Goal: Information Seeking & Learning: Learn about a topic

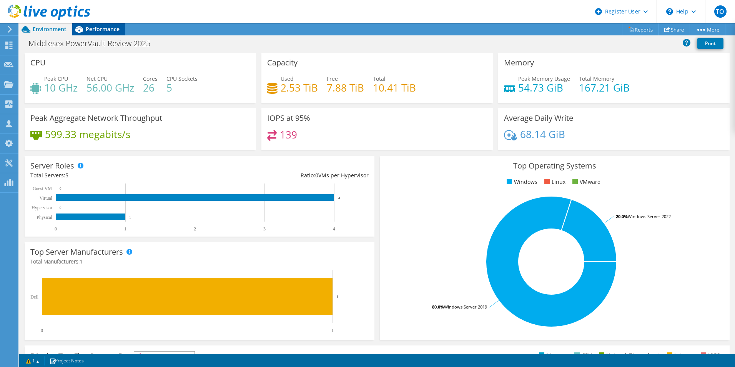
click at [78, 33] on icon at bounding box center [78, 29] width 13 height 13
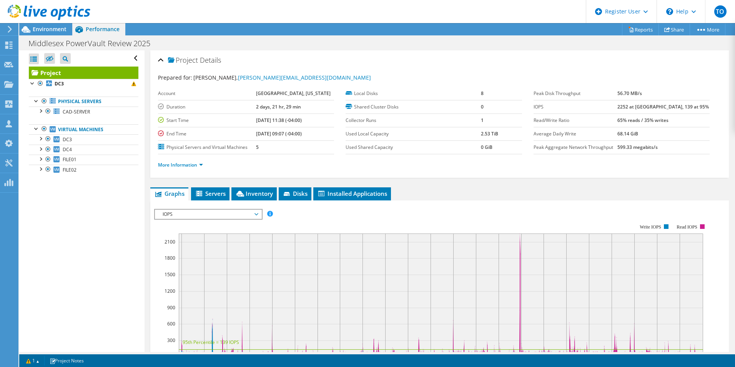
click at [187, 214] on span "IOPS" at bounding box center [208, 214] width 99 height 9
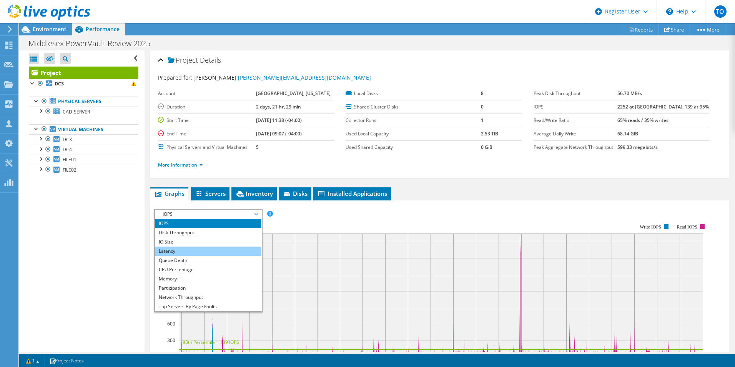
click at [185, 255] on li "Latency" at bounding box center [208, 250] width 107 height 9
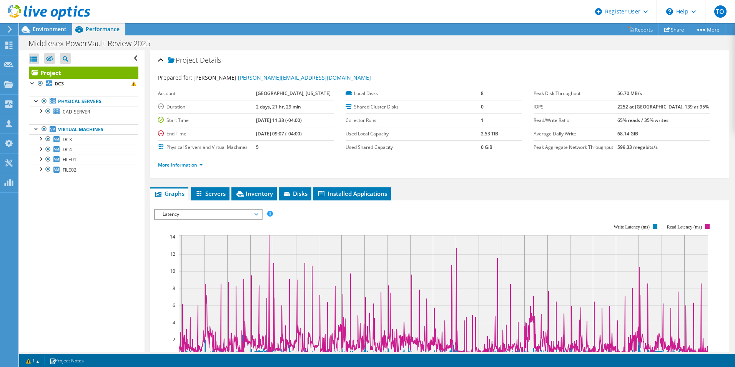
click at [166, 211] on span "Latency" at bounding box center [208, 214] width 99 height 9
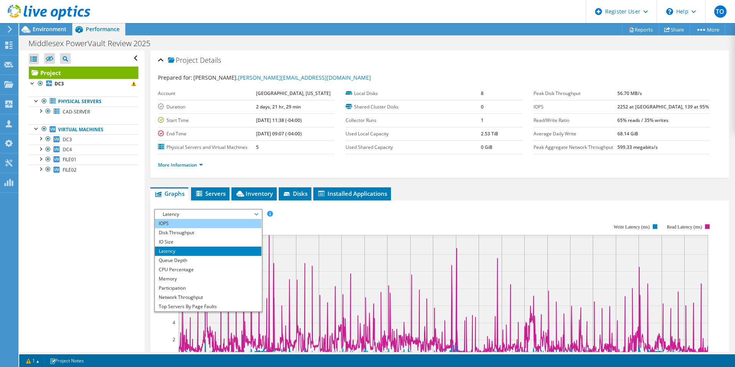
click at [168, 223] on li "IOPS" at bounding box center [208, 223] width 107 height 9
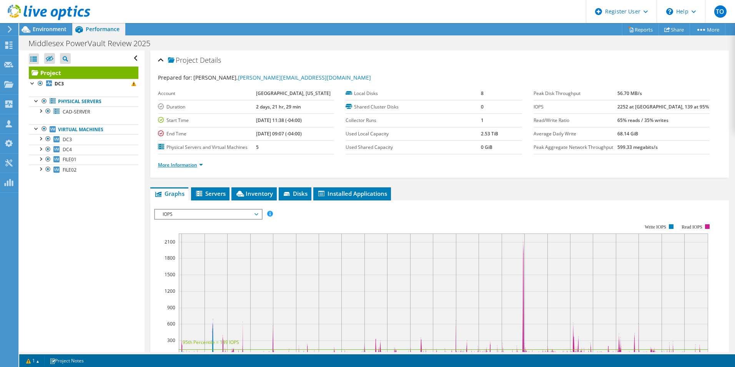
click at [171, 168] on link "More Information" at bounding box center [180, 164] width 45 height 7
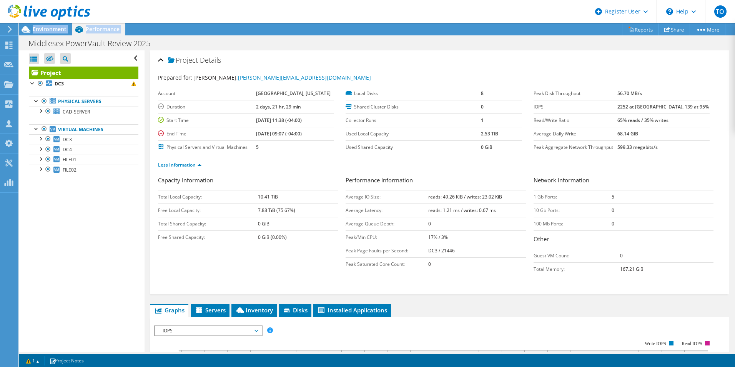
click at [27, 38] on div "Project Actions Project Actions Reports Share More" at bounding box center [377, 195] width 716 height 344
drag, startPoint x: 27, startPoint y: 38, endPoint x: 25, endPoint y: 32, distance: 6.8
click at [25, 32] on icon at bounding box center [26, 29] width 9 height 7
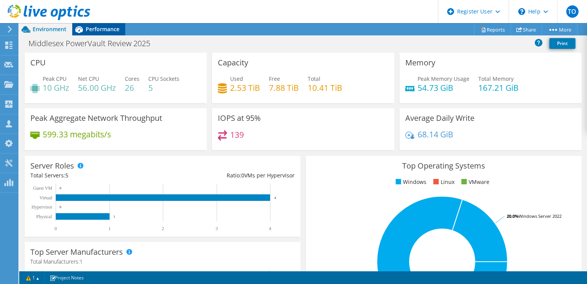
click at [108, 34] on div "Performance" at bounding box center [98, 29] width 53 height 12
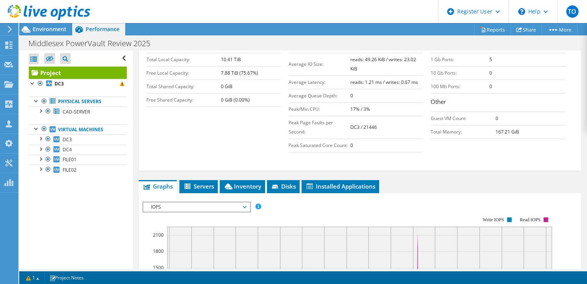
scroll to position [154, 0]
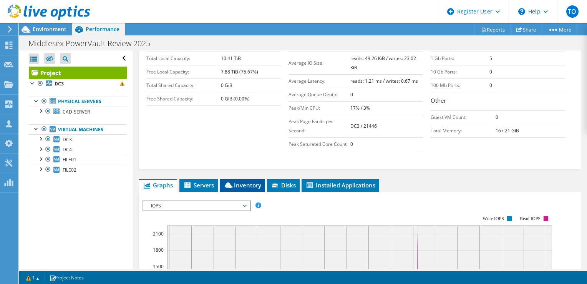
click at [245, 192] on li "Inventory" at bounding box center [242, 185] width 45 height 13
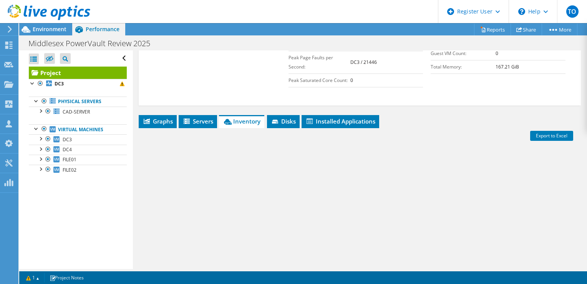
scroll to position [286, 0]
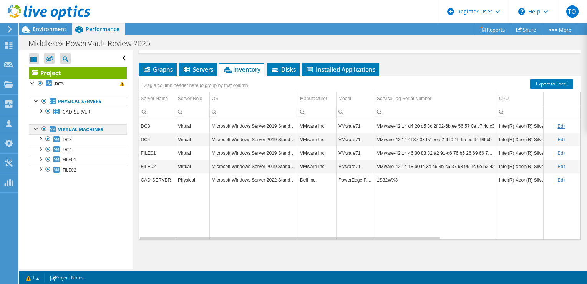
click at [44, 128] on div at bounding box center [44, 128] width 8 height 9
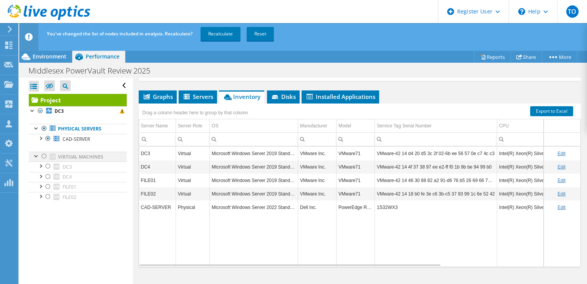
click at [44, 157] on div at bounding box center [44, 155] width 8 height 9
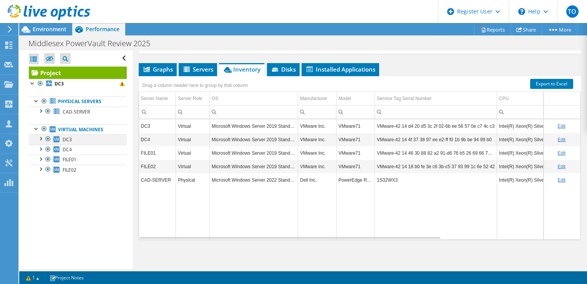
click at [43, 134] on div at bounding box center [41, 138] width 8 height 8
click at [43, 138] on div at bounding box center [41, 138] width 8 height 8
click at [51, 24] on div at bounding box center [45, 13] width 90 height 26
click at [51, 29] on span "Environment" at bounding box center [50, 28] width 34 height 7
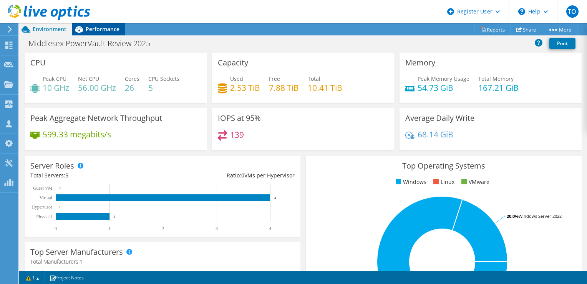
click at [116, 27] on span "Performance" at bounding box center [103, 28] width 34 height 7
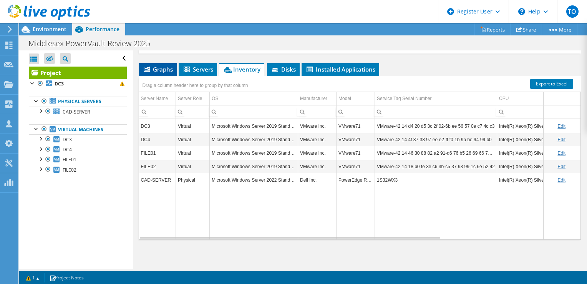
click at [151, 72] on span "Graphs" at bounding box center [158, 69] width 30 height 8
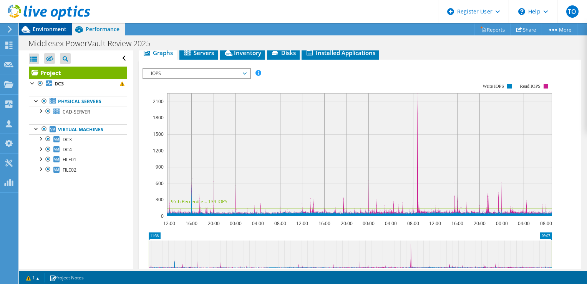
click at [55, 33] on div "Environment" at bounding box center [45, 29] width 53 height 12
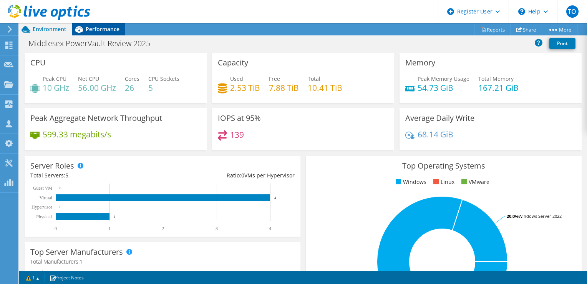
click at [96, 32] on span "Performance" at bounding box center [103, 28] width 34 height 7
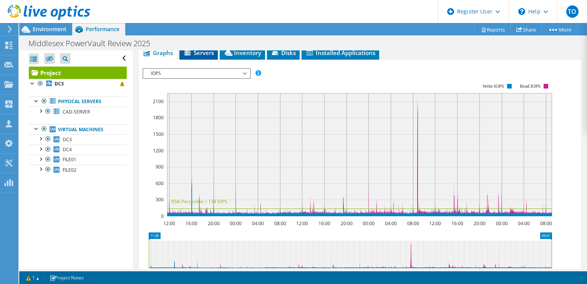
click at [209, 60] on li "Servers" at bounding box center [199, 53] width 38 height 13
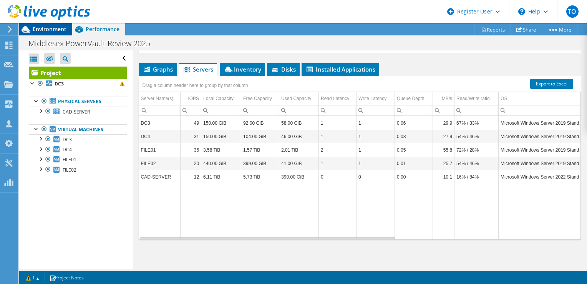
click at [42, 31] on span "Environment" at bounding box center [50, 28] width 34 height 7
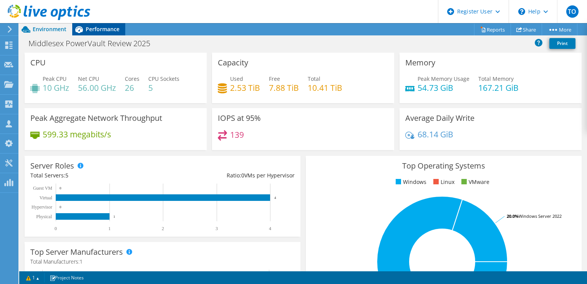
click at [95, 30] on span "Performance" at bounding box center [103, 28] width 34 height 7
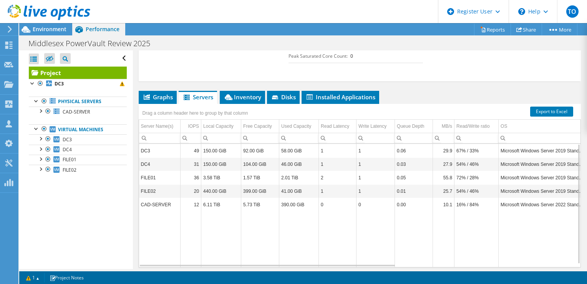
scroll to position [209, 0]
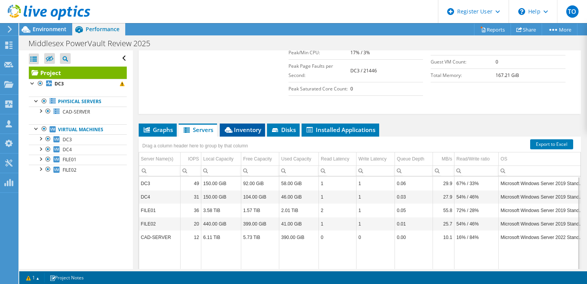
click at [251, 133] on span "Inventory" at bounding box center [243, 130] width 38 height 8
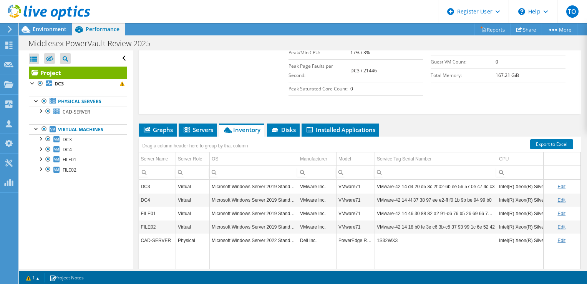
scroll to position [248, 0]
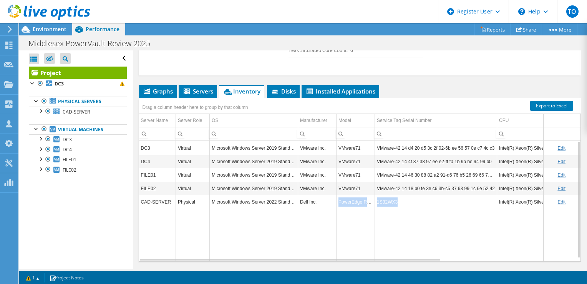
drag, startPoint x: 409, startPoint y: 216, endPoint x: 338, endPoint y: 218, distance: 71.1
click at [338, 208] on tr "CAD-SERVER Physical Microsoft Windows Server 2022 Standard Dell Inc. PowerEdge …" at bounding box center [454, 201] width 630 height 13
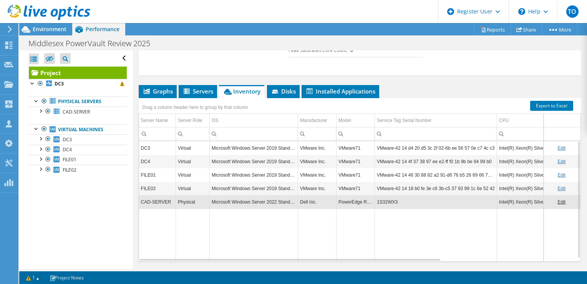
click at [468, 95] on div "Project Details Prepared for: Kevin Gentry, gentry@co.middlesex.va.us Account M…" at bounding box center [360, 47] width 454 height 488
drag, startPoint x: 49, startPoint y: 112, endPoint x: 49, endPoint y: 120, distance: 8.5
click at [49, 120] on ul "Physical Servers CAD-SERVER 0 D: 1 C:" at bounding box center [78, 135] width 98 height 93
drag, startPoint x: 48, startPoint y: 120, endPoint x: 32, endPoint y: 114, distance: 17.4
click at [32, 114] on link "CAD-SERVER" at bounding box center [78, 112] width 98 height 10
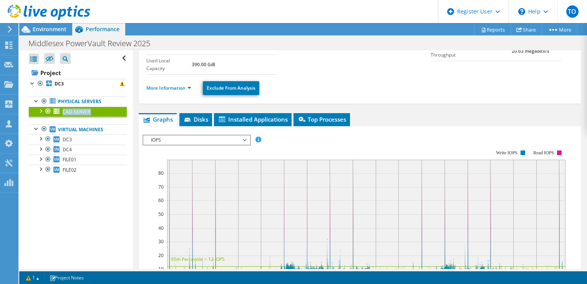
scroll to position [0, 0]
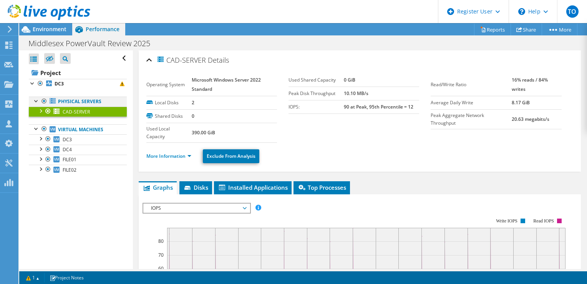
click at [41, 102] on div at bounding box center [44, 101] width 8 height 9
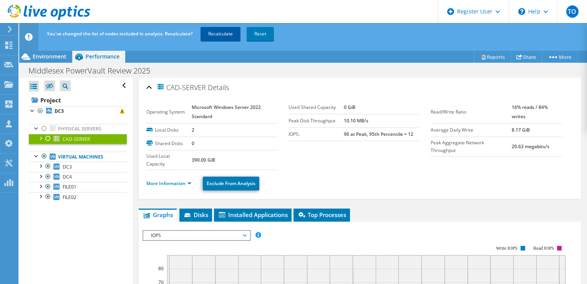
click at [216, 34] on link "Recalculate" at bounding box center [221, 34] width 40 height 14
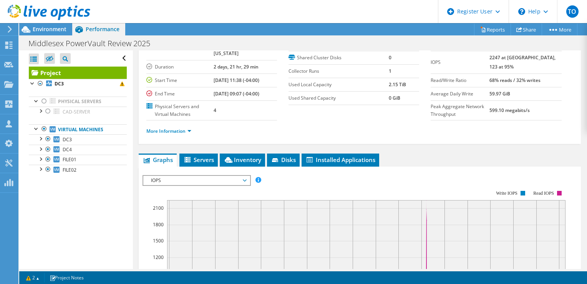
scroll to position [77, 0]
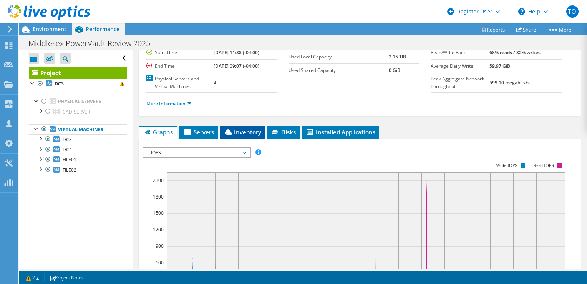
click at [236, 136] on span "Inventory" at bounding box center [243, 132] width 38 height 8
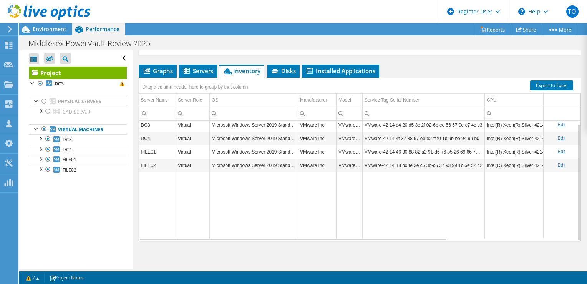
scroll to position [154, 0]
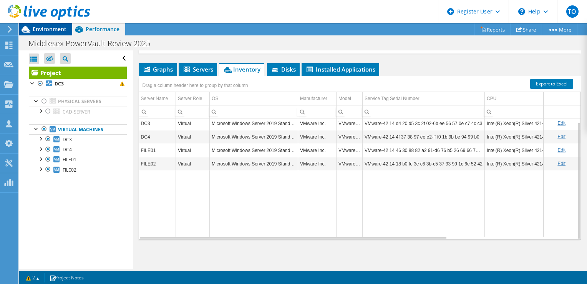
click at [32, 31] on icon at bounding box center [25, 29] width 13 height 13
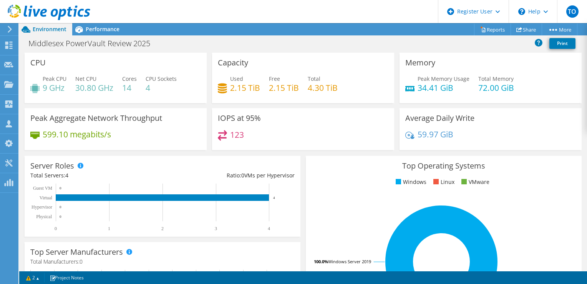
scroll to position [77, 0]
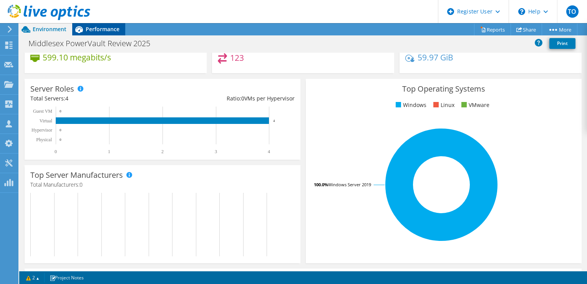
click at [98, 32] on span "Performance" at bounding box center [103, 28] width 34 height 7
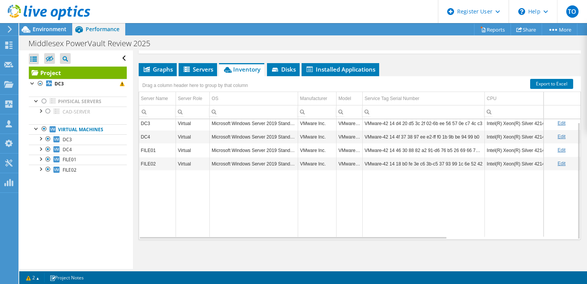
scroll to position [0, 0]
click at [52, 34] on div "Environment" at bounding box center [45, 29] width 53 height 12
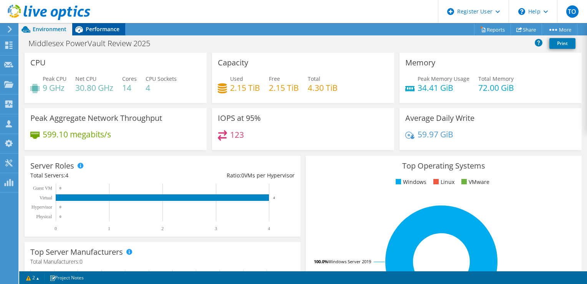
click at [101, 30] on span "Performance" at bounding box center [103, 28] width 34 height 7
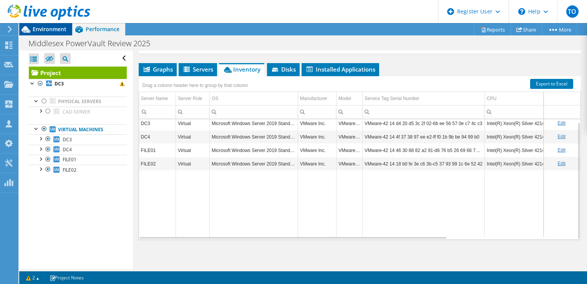
click at [44, 33] on div "Environment" at bounding box center [45, 29] width 53 height 12
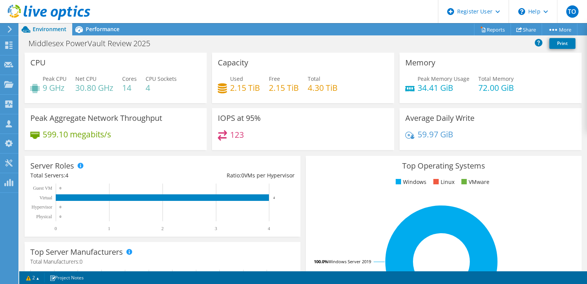
click at [106, 23] on header "TO Dell User Tofi Oladipo Tofi.Oladipo@dell.com Dell My Profile Log Out \n Help…" at bounding box center [293, 11] width 587 height 23
click at [107, 28] on span "Performance" at bounding box center [103, 28] width 34 height 7
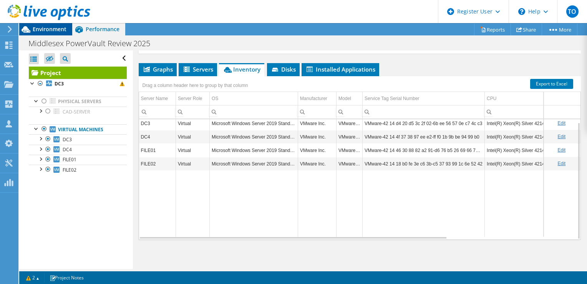
click at [45, 31] on span "Environment" at bounding box center [50, 28] width 34 height 7
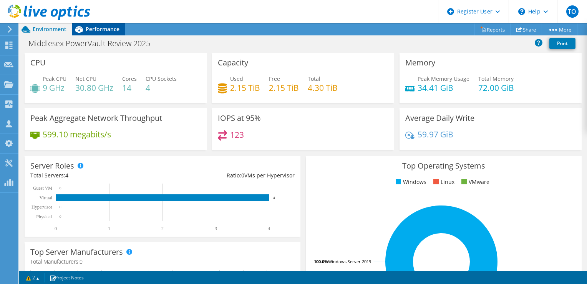
click at [83, 34] on icon at bounding box center [78, 29] width 13 height 13
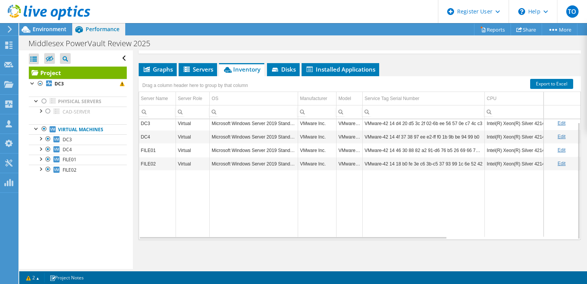
click at [152, 81] on div "Drag a column header here to group by that column" at bounding box center [196, 84] width 110 height 13
click at [154, 73] on span "Graphs" at bounding box center [158, 69] width 30 height 8
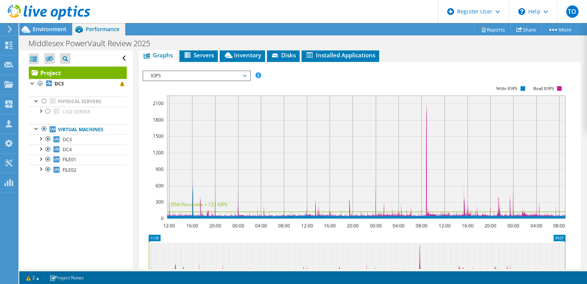
click at [170, 80] on span "IOPS" at bounding box center [196, 75] width 99 height 9
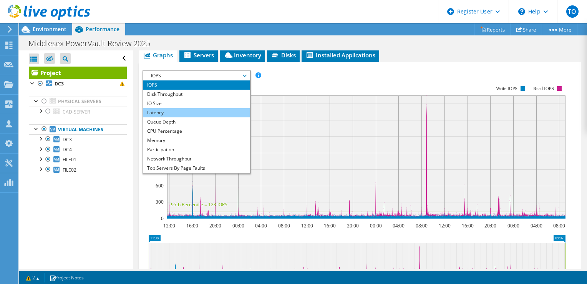
click at [183, 117] on li "Latency" at bounding box center [196, 112] width 107 height 9
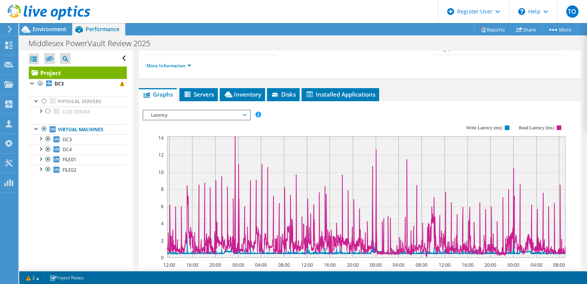
scroll to position [115, 0]
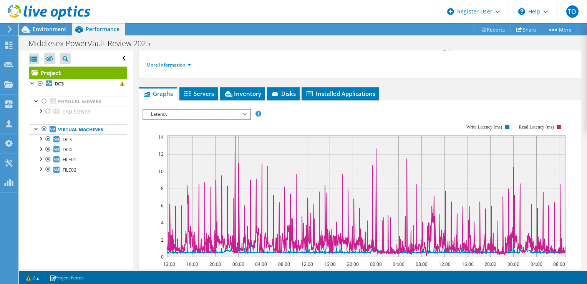
click at [195, 123] on div "IOPS Disk Throughput IO Size Latency Queue Depth CPU Percentage Memory Page Fau…" at bounding box center [360, 238] width 435 height 266
click at [195, 119] on span "Latency" at bounding box center [196, 114] width 99 height 9
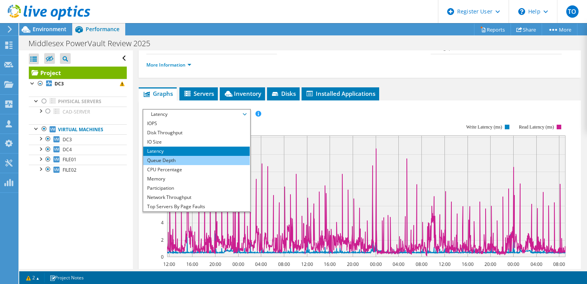
click at [177, 165] on li "Queue Depth" at bounding box center [196, 160] width 107 height 9
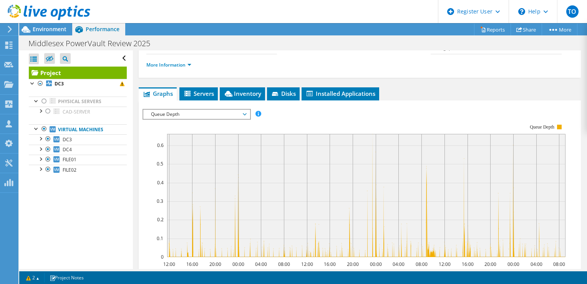
click at [196, 119] on span "Queue Depth" at bounding box center [196, 114] width 99 height 9
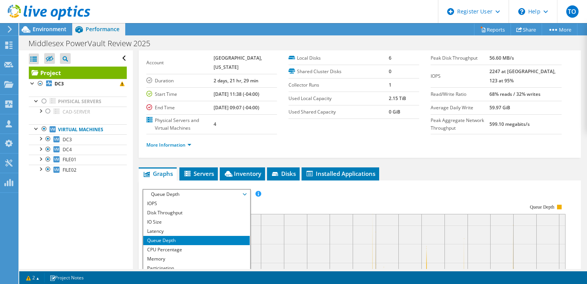
scroll to position [0, 0]
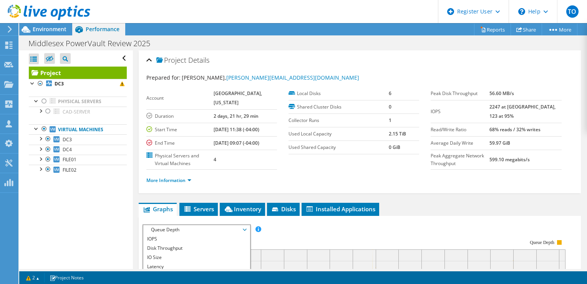
click at [394, 122] on td "1" at bounding box center [404, 119] width 30 height 13
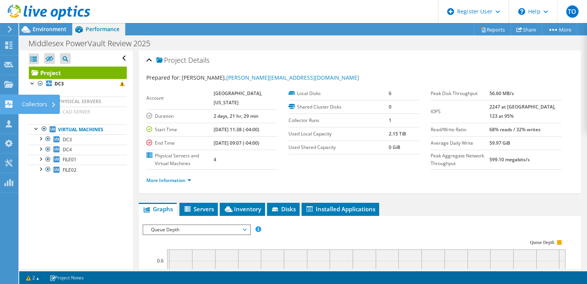
click at [13, 108] on div at bounding box center [8, 105] width 9 height 8
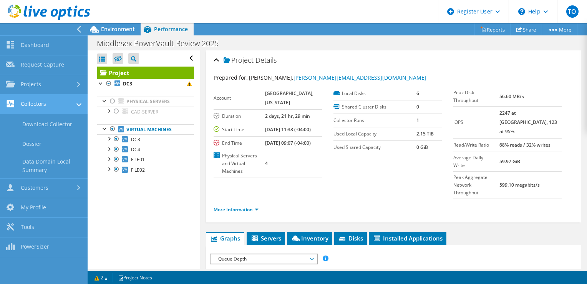
click at [27, 102] on link "Collectors" at bounding box center [44, 105] width 88 height 20
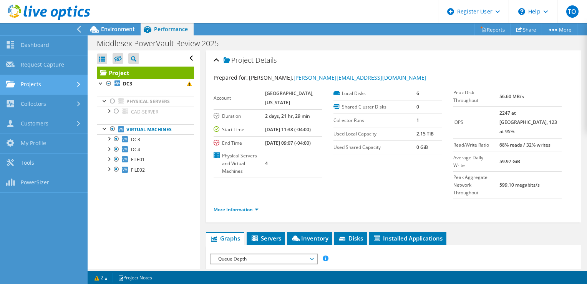
click at [24, 86] on link "Projects" at bounding box center [44, 85] width 88 height 20
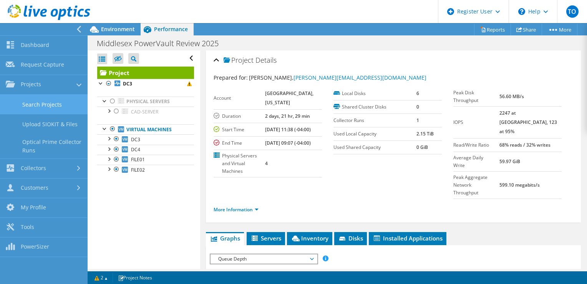
click at [37, 106] on link "Search Projects" at bounding box center [44, 105] width 88 height 20
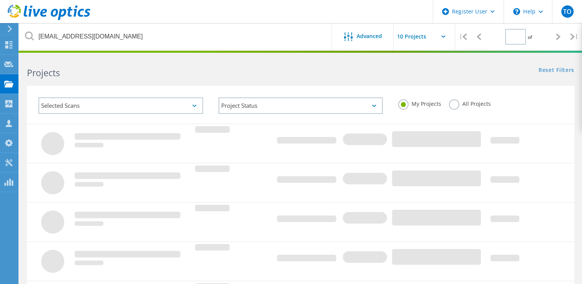
type input "1"
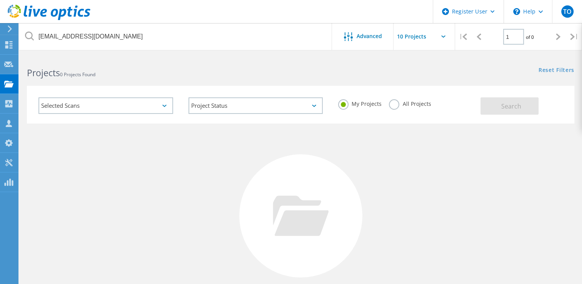
click at [194, 52] on html "Register User \n Help Explore Helpful Articles Contact Support TO Dell User Tof…" at bounding box center [291, 177] width 582 height 354
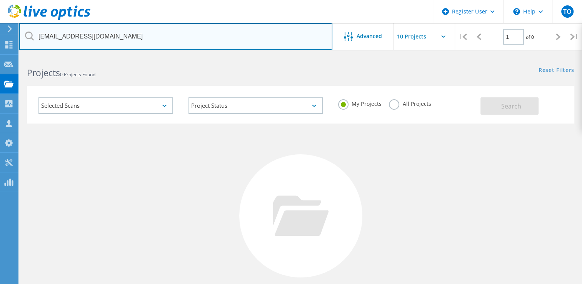
drag, startPoint x: 194, startPoint y: 52, endPoint x: 65, endPoint y: 47, distance: 129.3
click at [65, 47] on input "chrismiller@atlanticbay.com" at bounding box center [175, 36] width 313 height 27
click at [181, 31] on input "chrismiller@atlanticbay.com" at bounding box center [175, 36] width 313 height 27
drag, startPoint x: 141, startPoint y: 35, endPoint x: -9, endPoint y: 38, distance: 150.7
click at [0, 38] on html "Register User \n Help Explore Helpful Articles Contact Support TO Dell User Tof…" at bounding box center [291, 177] width 582 height 354
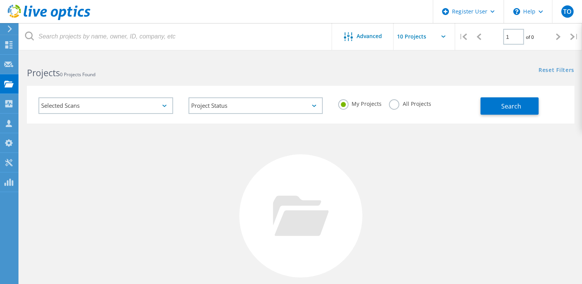
click at [50, 245] on div "No Projects Found Try refining your search." at bounding box center [300, 222] width 547 height 199
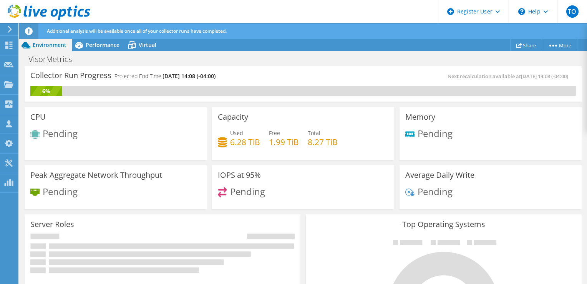
click at [97, 53] on div "VisorMetrics Print" at bounding box center [303, 59] width 568 height 14
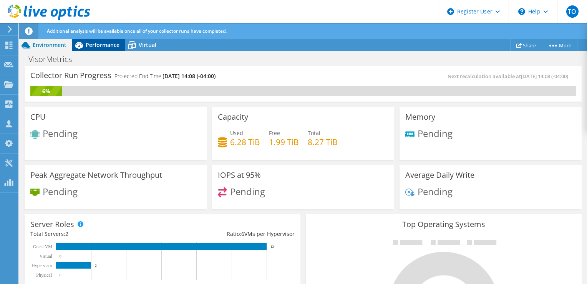
click at [97, 48] on span "Performance" at bounding box center [103, 44] width 34 height 7
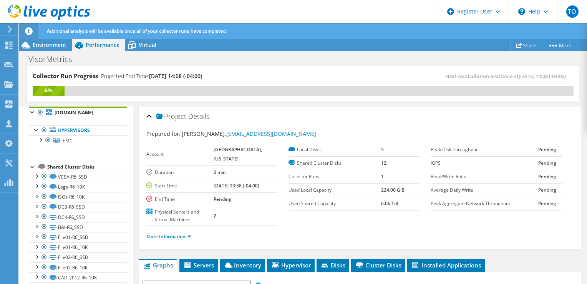
scroll to position [50, 0]
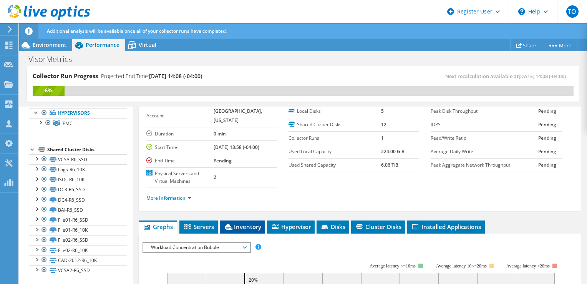
click at [247, 230] on span "Inventory" at bounding box center [243, 227] width 38 height 8
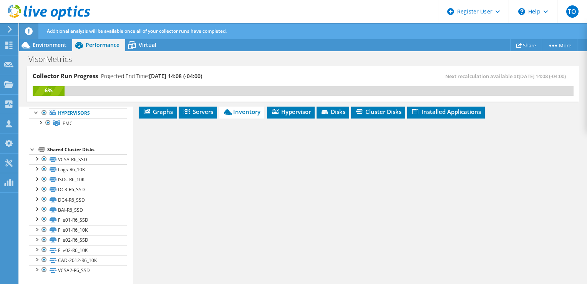
scroll to position [188, 0]
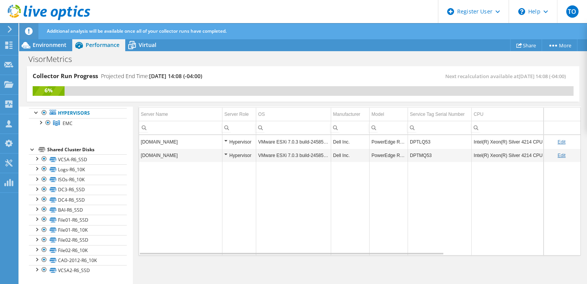
click at [144, 52] on div "VisorMetrics Print" at bounding box center [303, 59] width 568 height 14
click at [145, 42] on span "Virtual" at bounding box center [148, 44] width 18 height 7
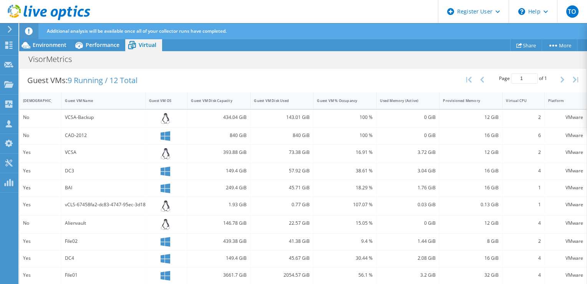
scroll to position [230, 0]
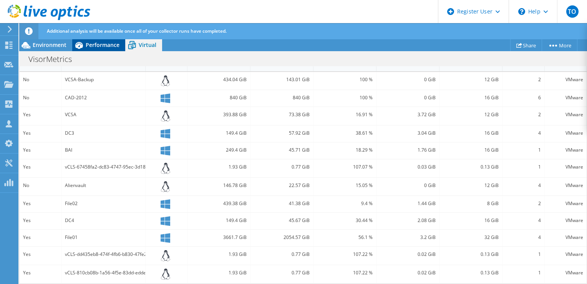
click at [87, 47] on span "Performance" at bounding box center [103, 44] width 34 height 7
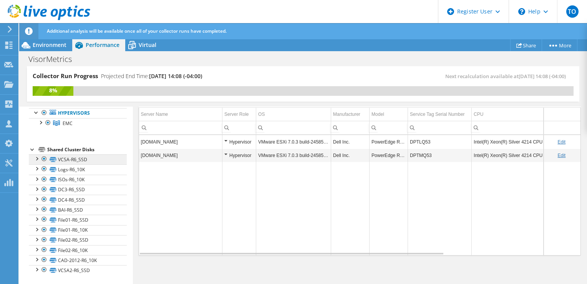
scroll to position [0, 0]
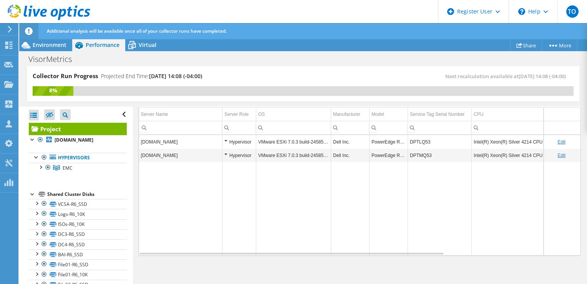
click at [32, 197] on div at bounding box center [33, 194] width 8 height 8
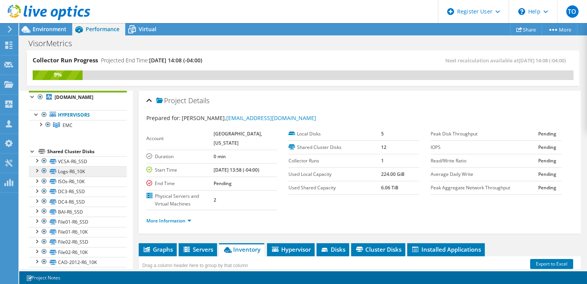
scroll to position [50, 0]
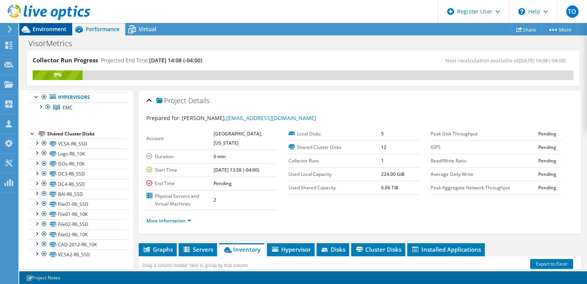
click at [60, 28] on span "Environment" at bounding box center [50, 28] width 34 height 7
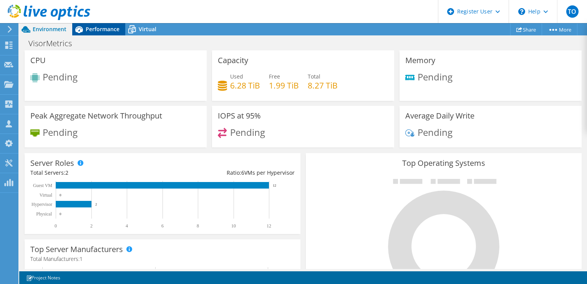
click at [90, 30] on span "Performance" at bounding box center [103, 28] width 34 height 7
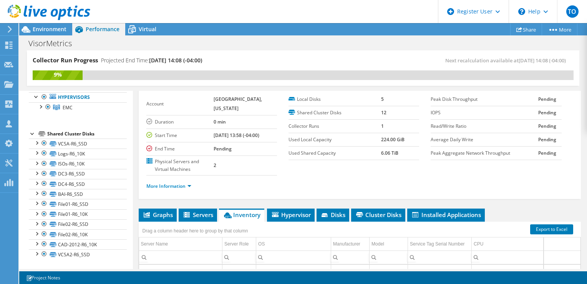
scroll to position [34, 0]
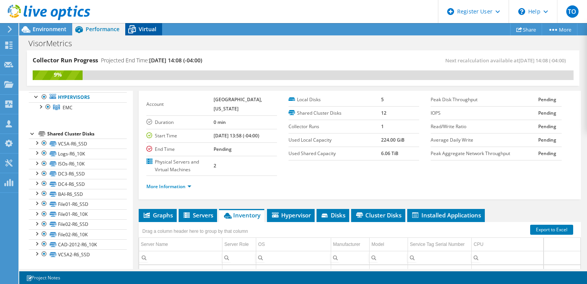
click at [146, 30] on span "Virtual" at bounding box center [148, 28] width 18 height 7
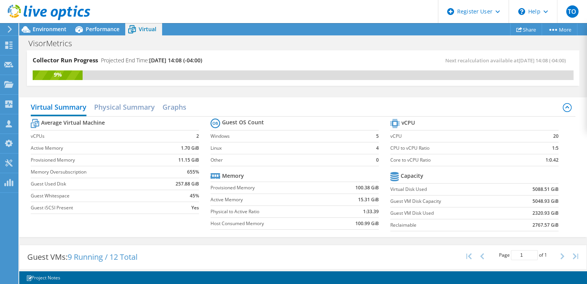
scroll to position [0, 0]
click at [53, 28] on span "Environment" at bounding box center [50, 28] width 34 height 7
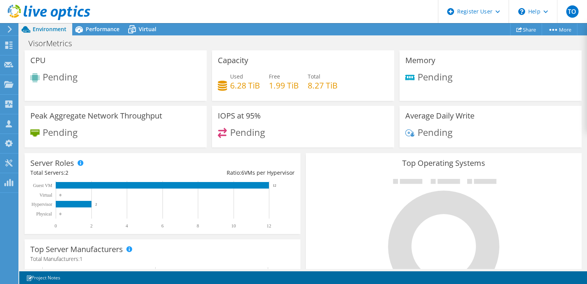
scroll to position [188, 0]
click at [108, 29] on span "Performance" at bounding box center [103, 28] width 34 height 7
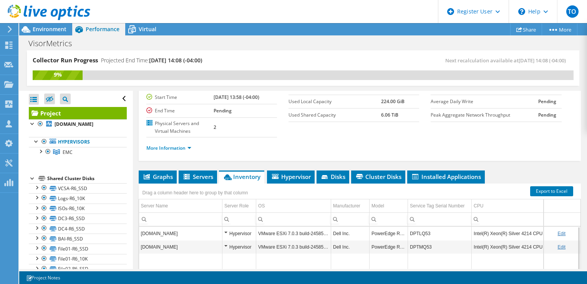
scroll to position [0, 0]
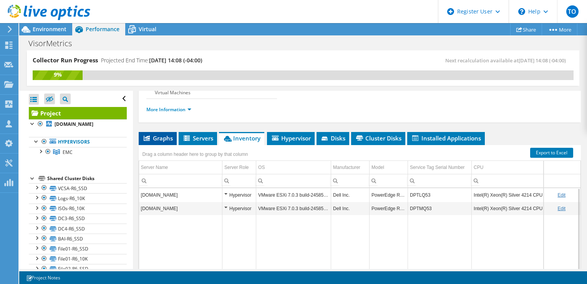
click at [165, 145] on li "Graphs" at bounding box center [158, 138] width 38 height 13
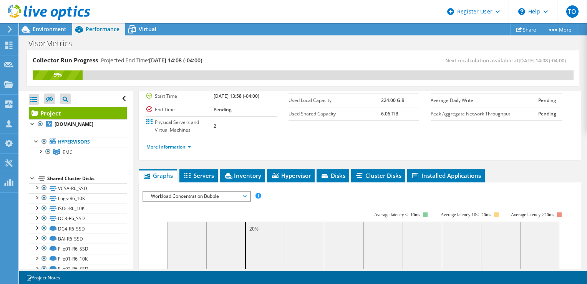
scroll to position [73, 0]
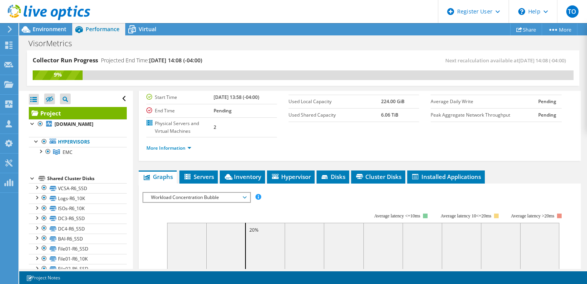
click at [178, 159] on div "More Information" at bounding box center [359, 148] width 427 height 22
click at [176, 151] on link "More Information" at bounding box center [168, 148] width 45 height 7
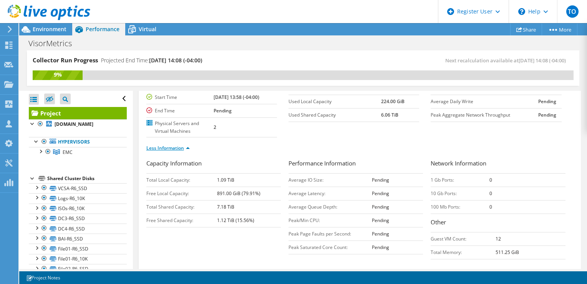
click at [177, 151] on link "Less Information" at bounding box center [167, 148] width 43 height 7
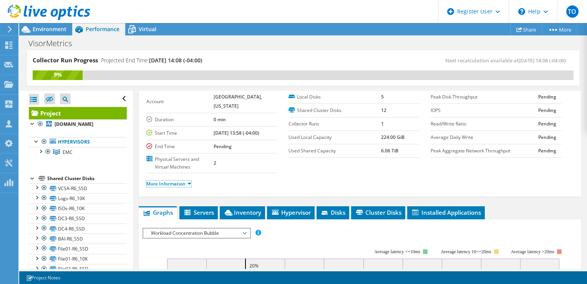
scroll to position [0, 0]
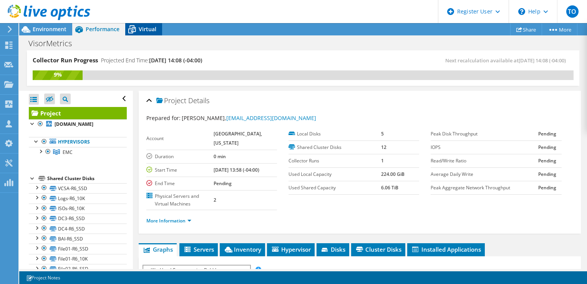
click at [146, 27] on span "Virtual" at bounding box center [148, 28] width 18 height 7
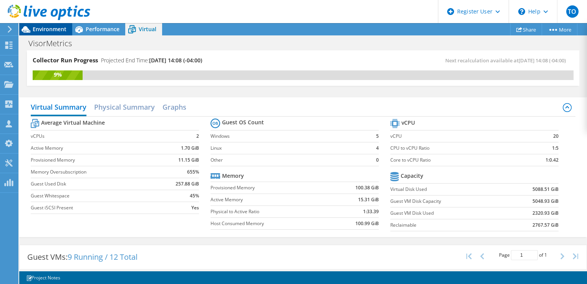
click at [52, 28] on span "Environment" at bounding box center [50, 28] width 34 height 7
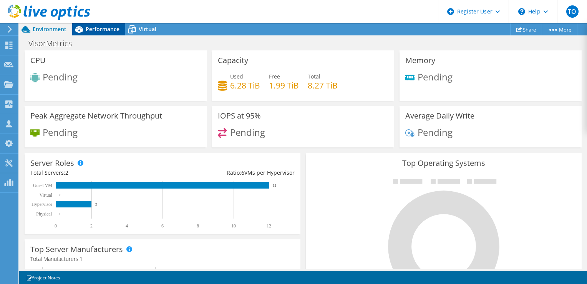
click at [93, 31] on span "Performance" at bounding box center [103, 28] width 34 height 7
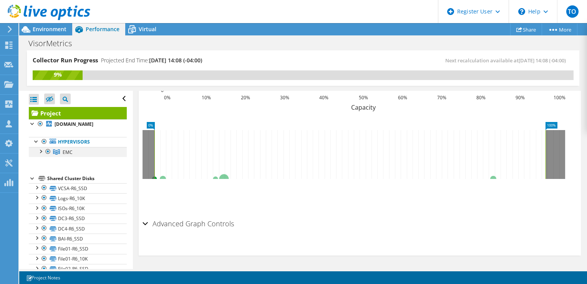
click at [40, 155] on div at bounding box center [41, 151] width 8 height 8
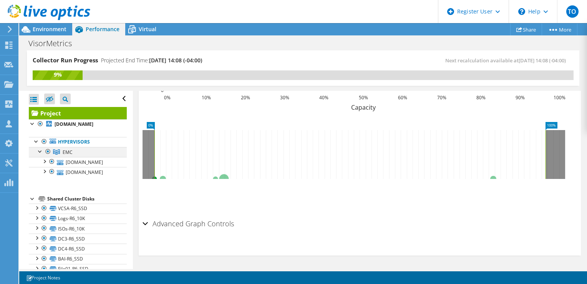
click at [40, 155] on div at bounding box center [41, 151] width 8 height 8
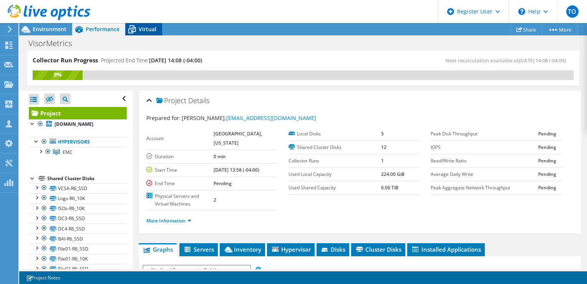
click at [143, 29] on span "Virtual" at bounding box center [148, 28] width 18 height 7
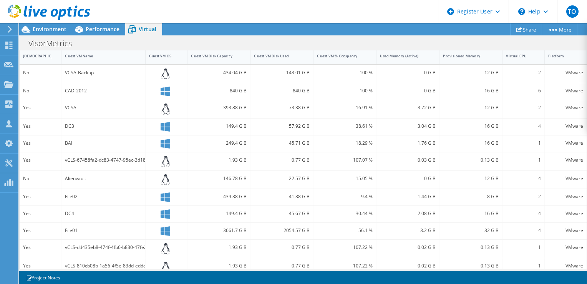
scroll to position [199, 0]
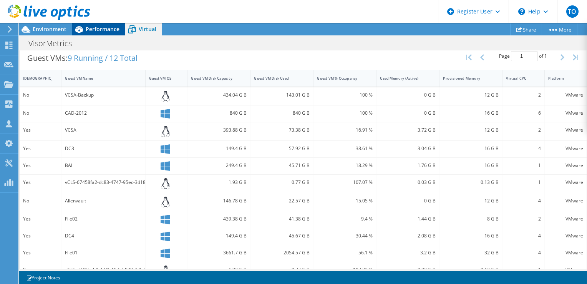
click at [99, 33] on div "Performance" at bounding box center [98, 29] width 53 height 12
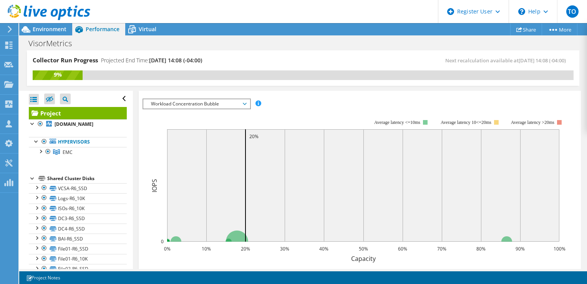
scroll to position [154, 0]
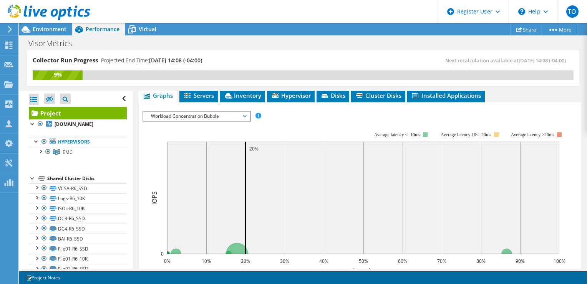
click at [173, 121] on span "Workload Concentration Bubble" at bounding box center [196, 115] width 99 height 9
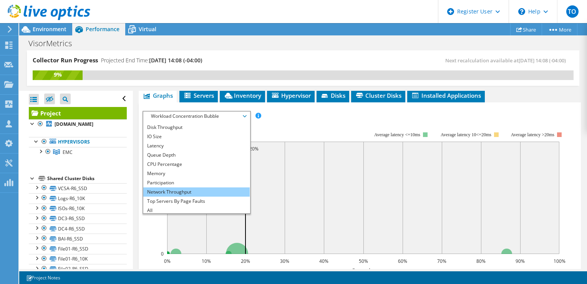
scroll to position [9, 0]
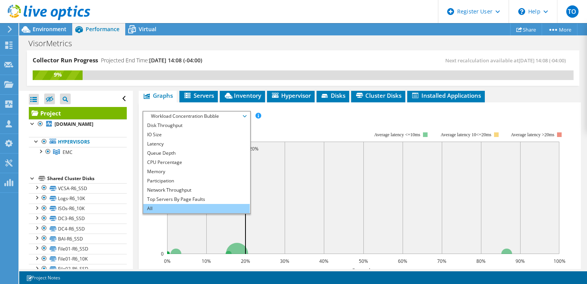
click at [203, 213] on li "All" at bounding box center [196, 208] width 107 height 9
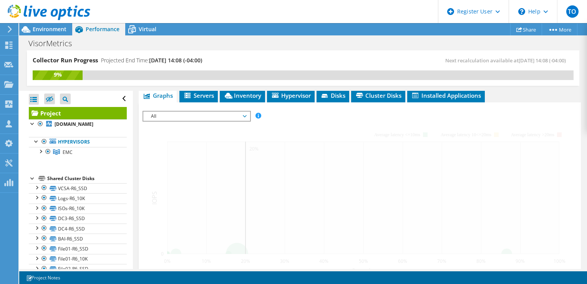
click at [246, 121] on span "All" at bounding box center [196, 115] width 99 height 9
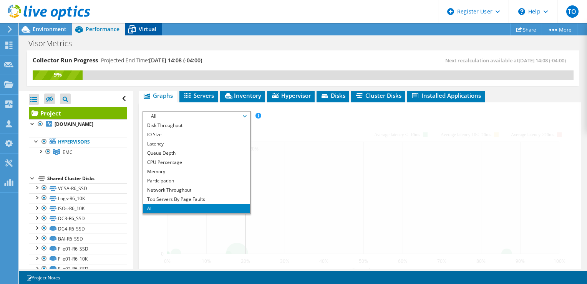
click at [149, 30] on span "Virtual" at bounding box center [148, 28] width 18 height 7
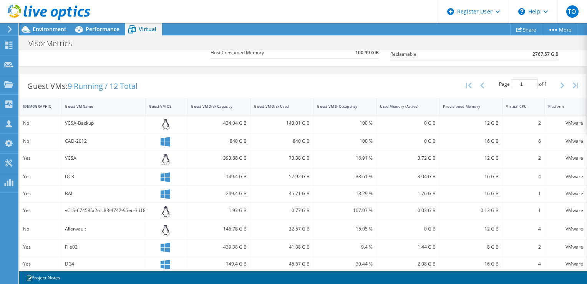
scroll to position [192, 0]
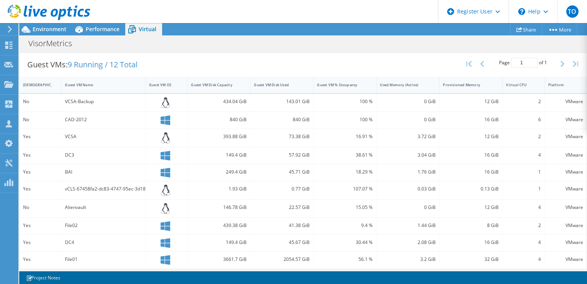
click at [279, 92] on div "IsRunning Guest VM Name Guest VM OS Guest VM Disk Capacity Guest VM Disk Used G…" at bounding box center [303, 191] width 567 height 228
click at [278, 89] on div "Guest VM Disk Used" at bounding box center [277, 85] width 53 height 12
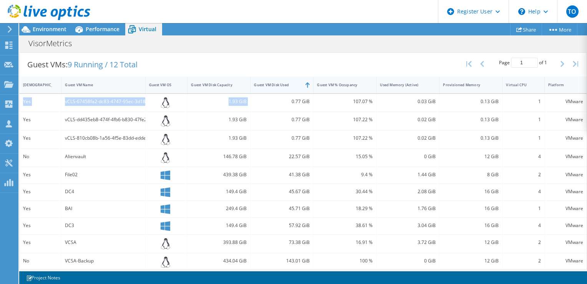
click at [277, 88] on div "Guest VM Disk Used" at bounding box center [277, 85] width 53 height 12
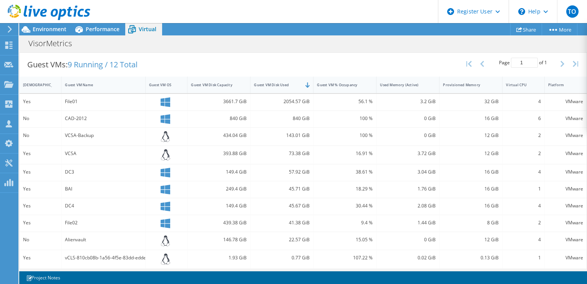
click at [211, 63] on div "Guest VMs: 9 Running / 12 Total Page 1 of 1 5 rows 10 rows 20 rows 25 rows 50 r…" at bounding box center [303, 65] width 567 height 24
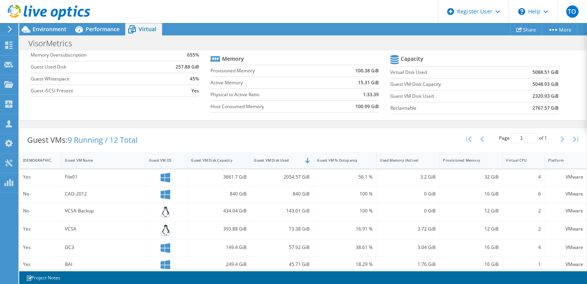
scroll to position [115, 0]
click at [115, 30] on span "Performance" at bounding box center [103, 28] width 34 height 7
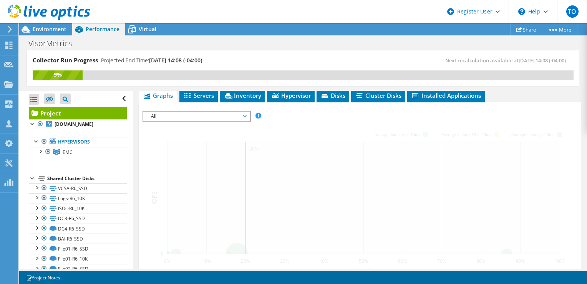
click at [192, 120] on span "All" at bounding box center [196, 115] width 99 height 9
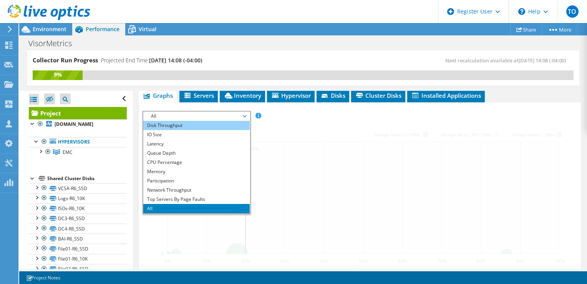
click at [188, 130] on li "Disk Throughput" at bounding box center [196, 125] width 107 height 9
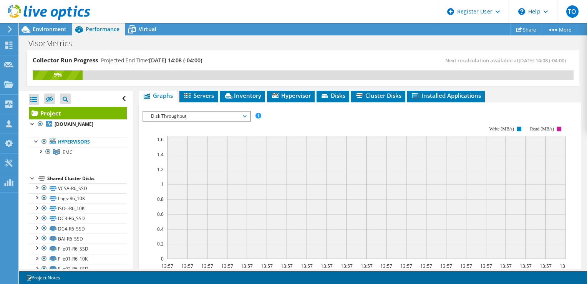
click at [220, 121] on span "Disk Throughput" at bounding box center [196, 115] width 99 height 9
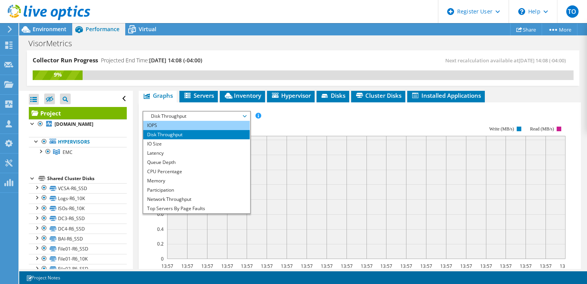
click at [197, 130] on li "IOPS" at bounding box center [196, 125] width 107 height 9
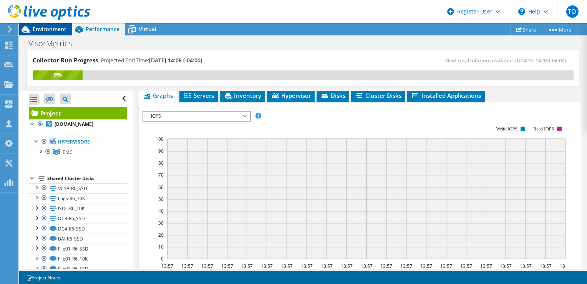
click at [43, 32] on span "Environment" at bounding box center [50, 28] width 34 height 7
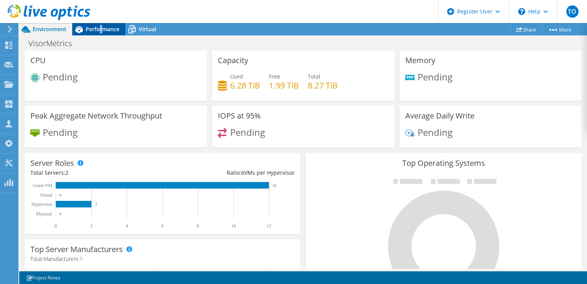
click at [101, 34] on div "Performance" at bounding box center [98, 29] width 53 height 12
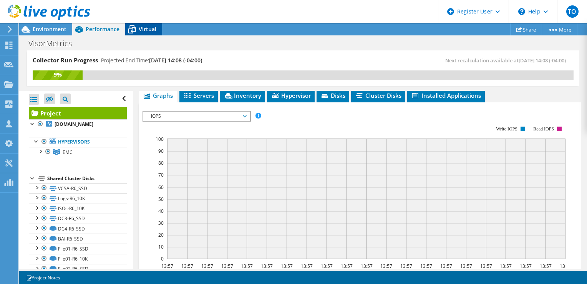
click at [155, 30] on span "Virtual" at bounding box center [148, 28] width 18 height 7
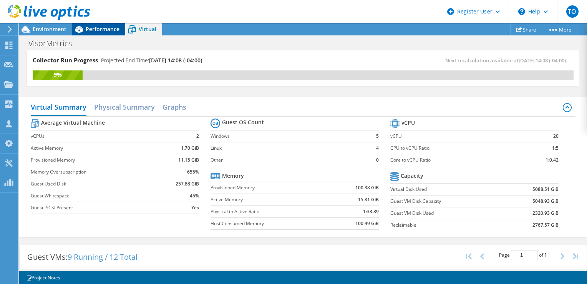
click at [100, 26] on span "Performance" at bounding box center [103, 28] width 34 height 7
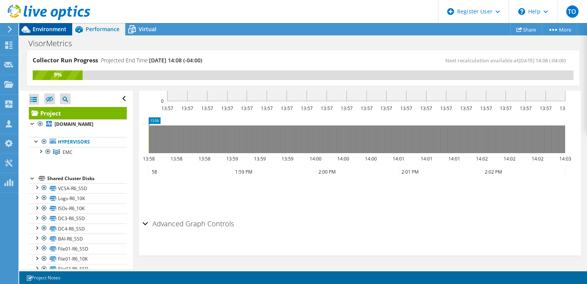
click at [43, 31] on span "Environment" at bounding box center [50, 28] width 34 height 7
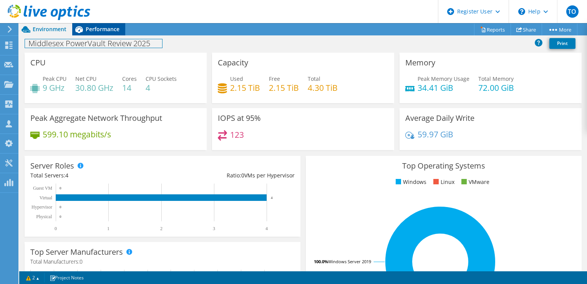
drag, startPoint x: 119, startPoint y: 38, endPoint x: 114, endPoint y: 30, distance: 9.7
click at [119, 39] on h1 "Middlesex PowerVault Review 2025" at bounding box center [93, 43] width 137 height 8
click at [114, 30] on span "Performance" at bounding box center [103, 28] width 34 height 7
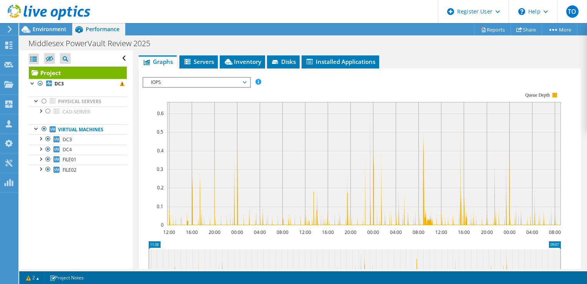
scroll to position [115, 0]
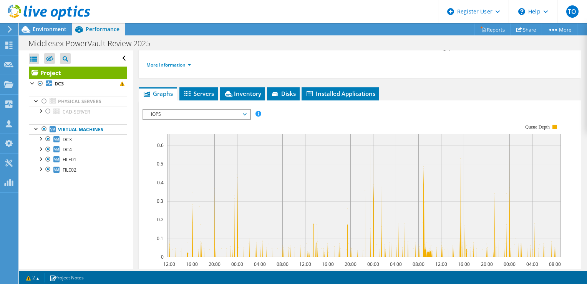
click at [217, 124] on div "IOPS Disk Throughput IO Size Latency Queue Depth CPU Percentage Memory Page Fau…" at bounding box center [360, 238] width 435 height 266
click at [218, 119] on span "IOPS" at bounding box center [196, 114] width 99 height 9
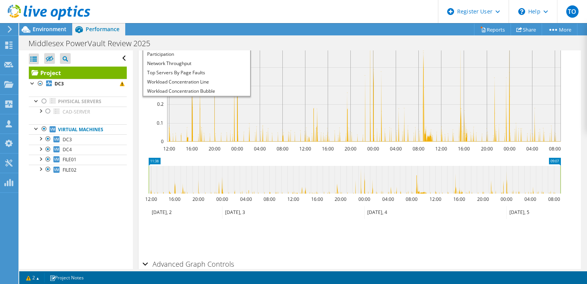
scroll to position [28, 0]
click at [203, 96] on li "All" at bounding box center [196, 91] width 107 height 9
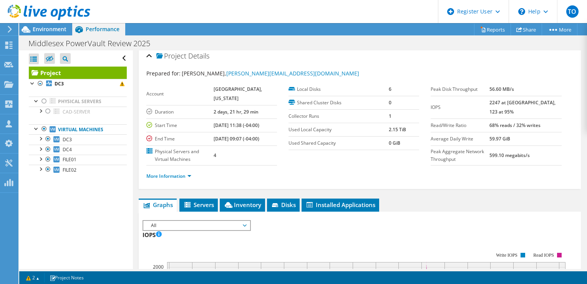
scroll to position [0, 0]
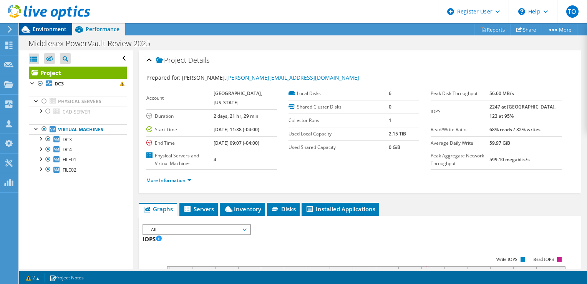
click at [65, 32] on span "Environment" at bounding box center [50, 28] width 34 height 7
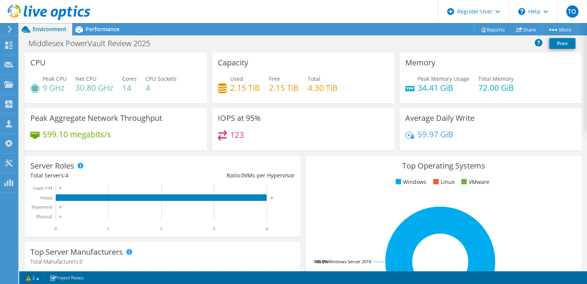
drag, startPoint x: 157, startPoint y: 27, endPoint x: 153, endPoint y: 29, distance: 4.5
click at [157, 27] on div "Project Actions Project Actions Reports Share More" at bounding box center [303, 29] width 568 height 12
click at [94, 29] on span "Performance" at bounding box center [103, 28] width 34 height 7
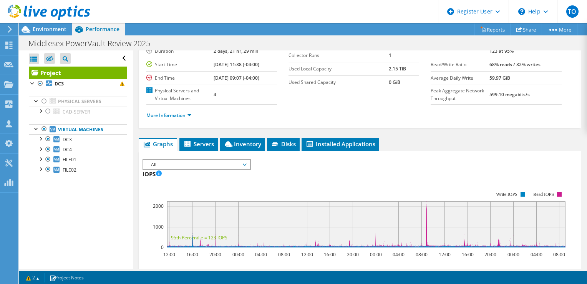
scroll to position [77, 0]
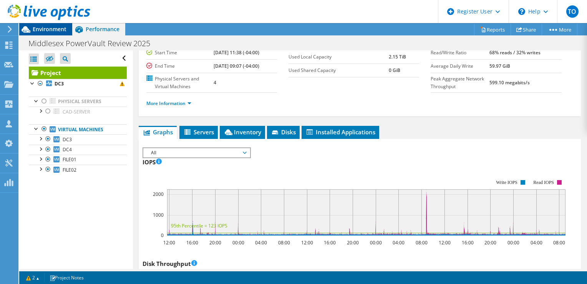
click at [46, 32] on span "Environment" at bounding box center [50, 28] width 34 height 7
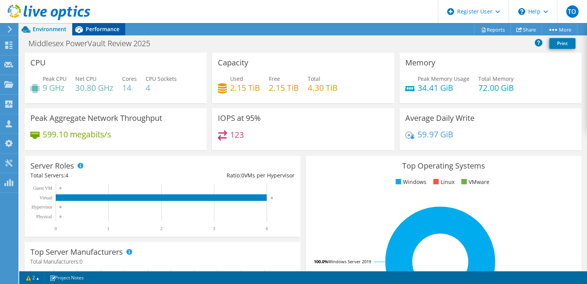
click at [114, 32] on span "Performance" at bounding box center [103, 28] width 34 height 7
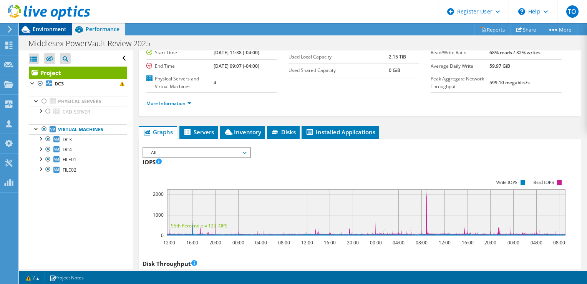
click at [54, 32] on span "Environment" at bounding box center [50, 28] width 34 height 7
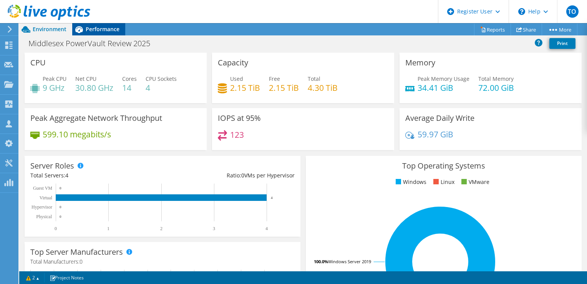
click at [85, 31] on icon at bounding box center [78, 29] width 13 height 13
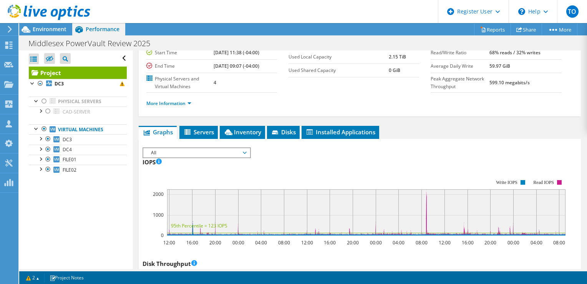
click at [152, 157] on span "All" at bounding box center [196, 152] width 99 height 9
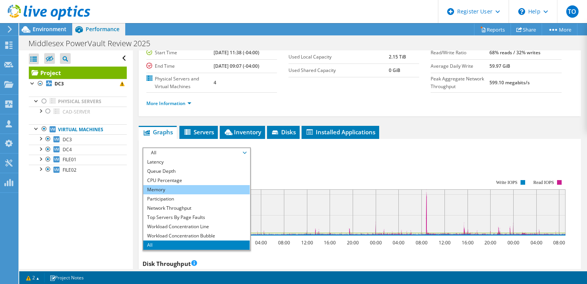
scroll to position [115, 0]
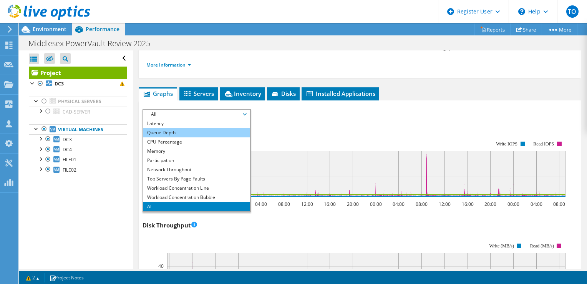
click at [197, 137] on li "Queue Depth" at bounding box center [196, 132] width 107 height 9
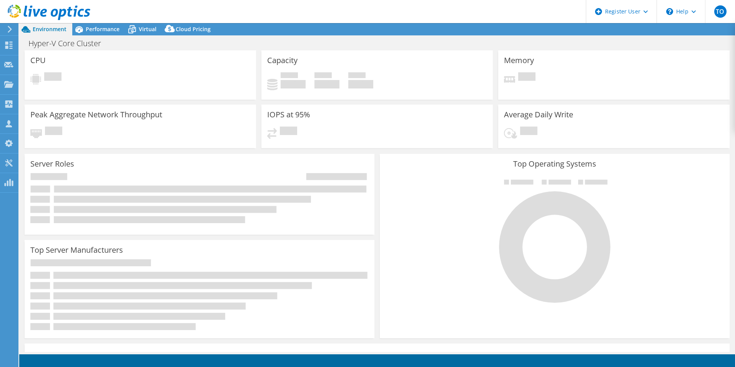
select select "USD"
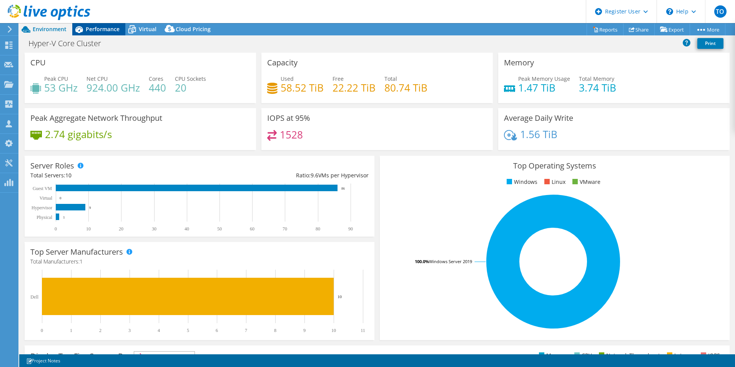
click at [100, 30] on span "Performance" at bounding box center [103, 28] width 34 height 7
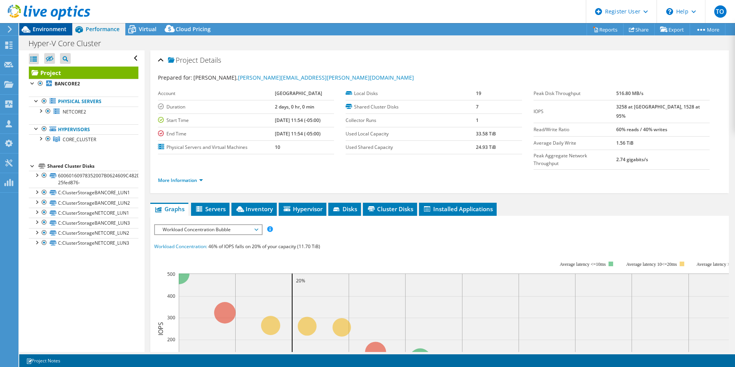
click at [67, 29] on div "Environment" at bounding box center [45, 29] width 53 height 12
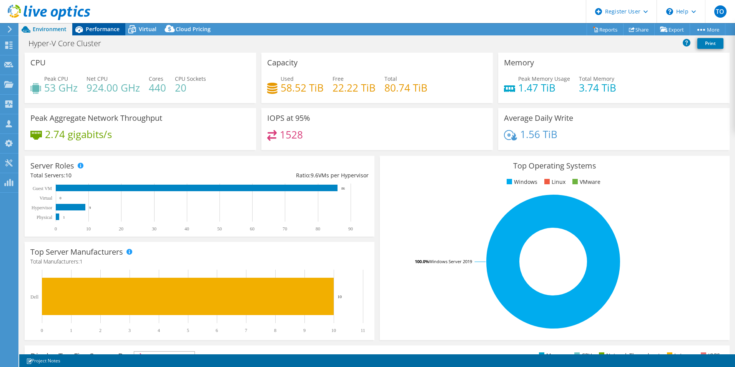
click at [93, 26] on span "Performance" at bounding box center [103, 28] width 34 height 7
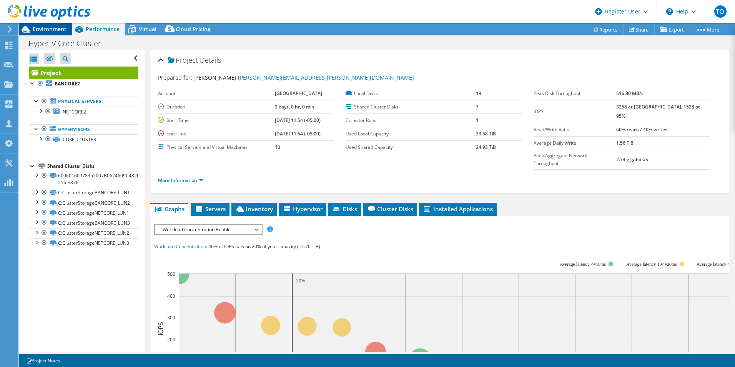
click at [55, 27] on span "Environment" at bounding box center [50, 28] width 34 height 7
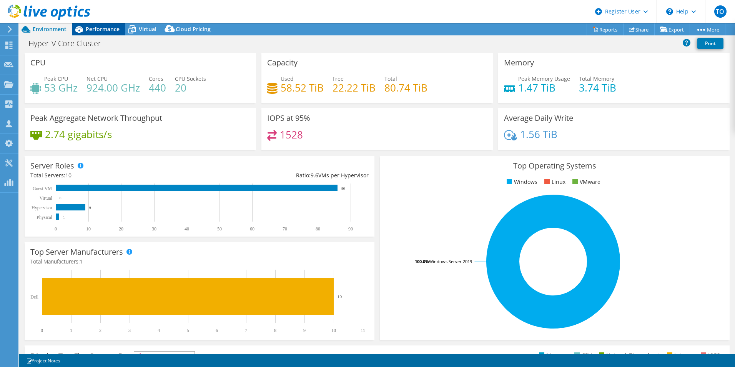
click at [99, 27] on span "Performance" at bounding box center [103, 28] width 34 height 7
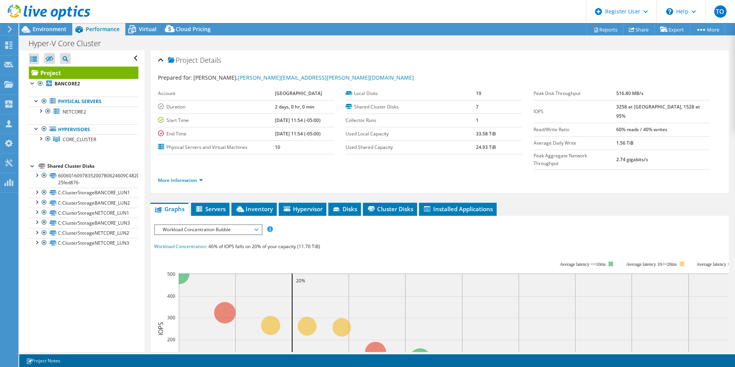
click at [200, 225] on span "Workload Concentration Bubble" at bounding box center [208, 229] width 99 height 9
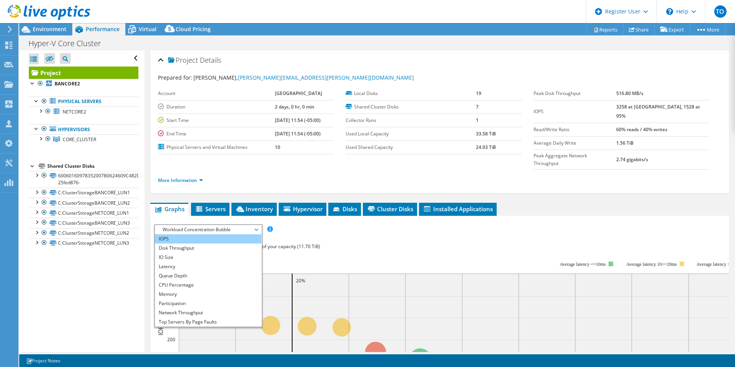
click at [199, 234] on li "IOPS" at bounding box center [208, 238] width 107 height 9
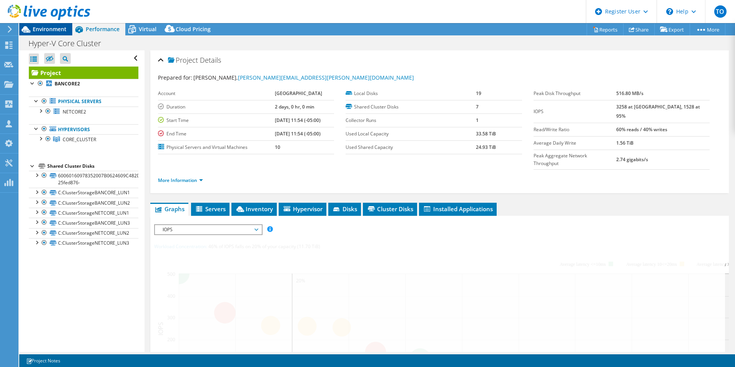
click at [52, 27] on span "Environment" at bounding box center [50, 28] width 34 height 7
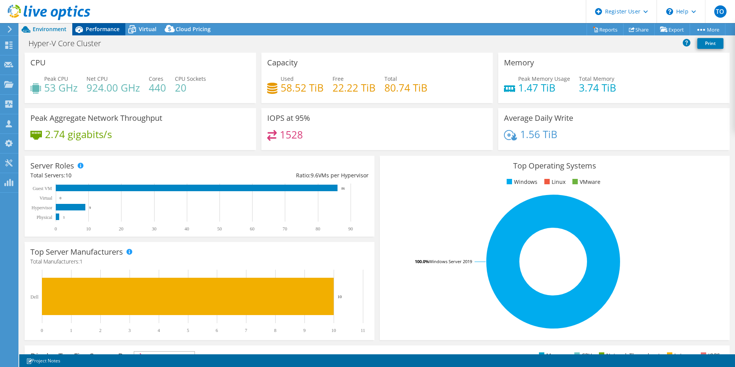
click at [96, 30] on span "Performance" at bounding box center [103, 28] width 34 height 7
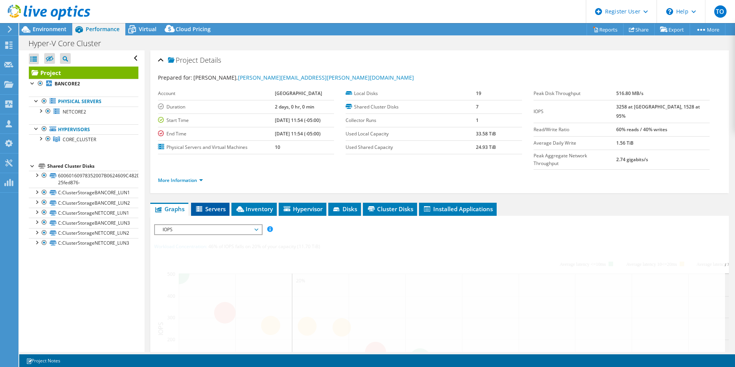
click at [215, 205] on span "Servers" at bounding box center [210, 209] width 31 height 8
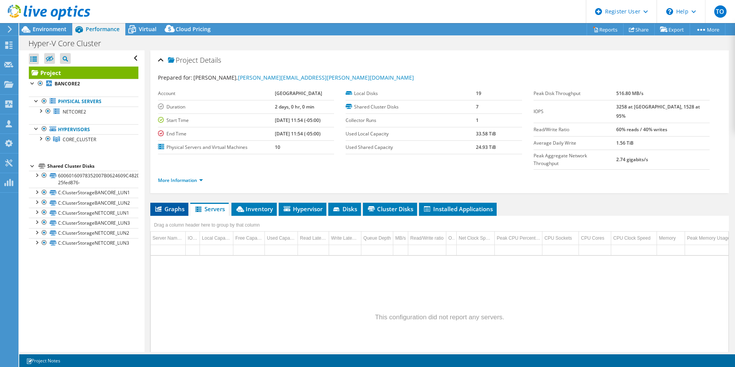
click at [179, 203] on li "Graphs" at bounding box center [169, 209] width 38 height 13
